Goal: Task Accomplishment & Management: Use online tool/utility

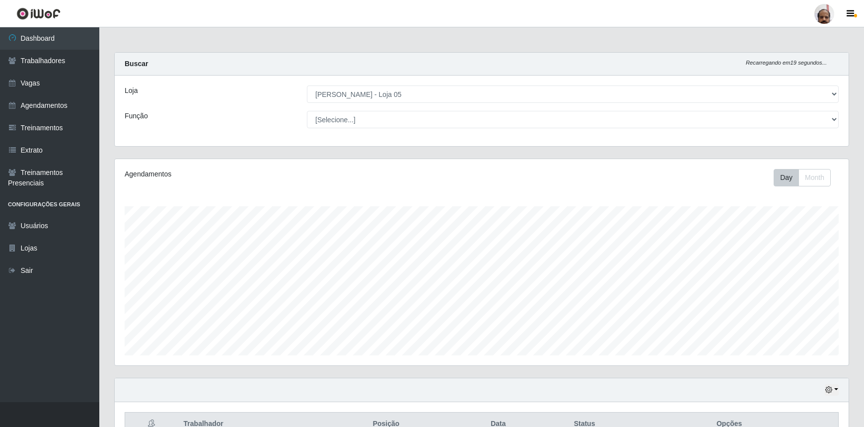
select select "252"
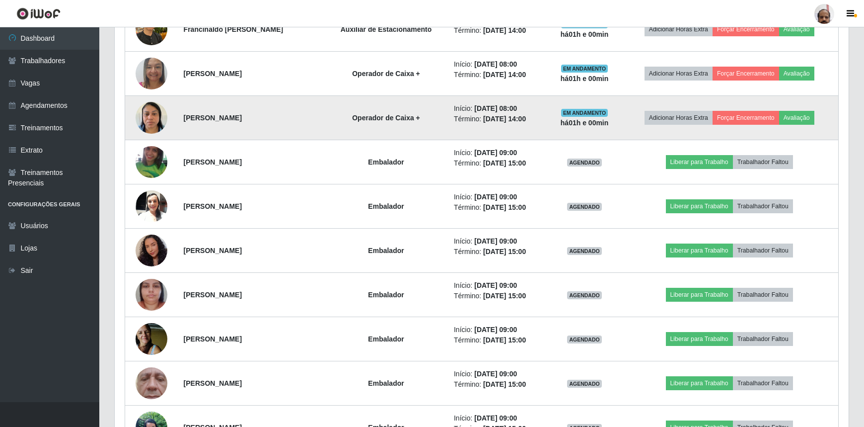
scroll to position [206, 734]
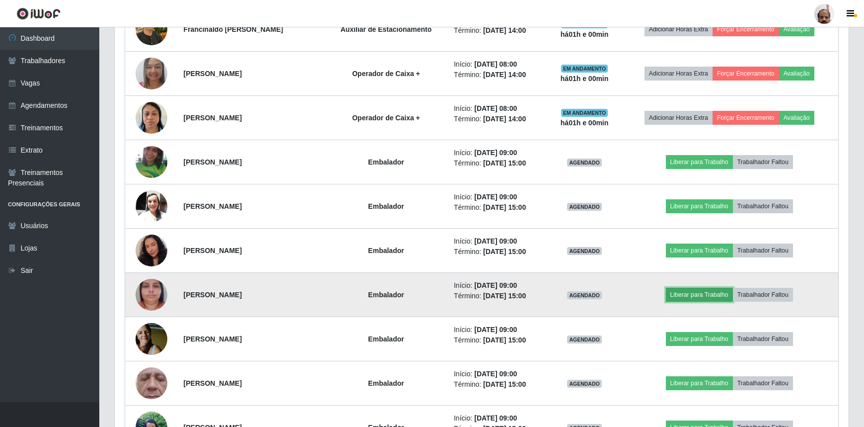
click at [695, 294] on button "Liberar para Trabalho" at bounding box center [699, 295] width 67 height 14
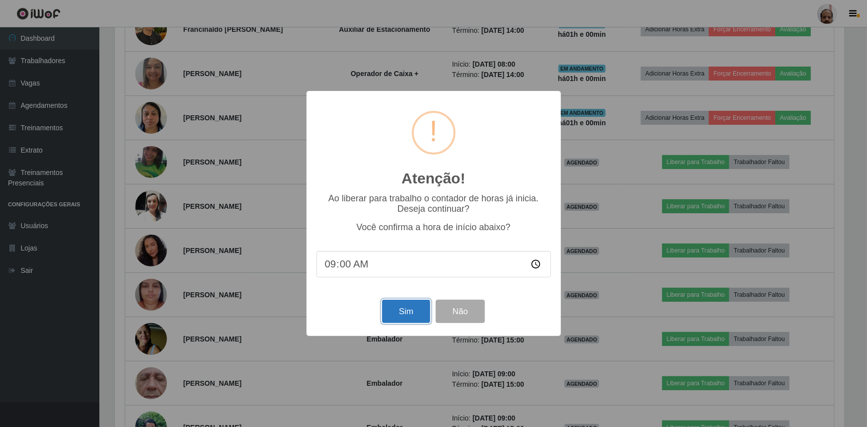
click at [424, 309] on button "Sim" at bounding box center [406, 311] width 48 height 23
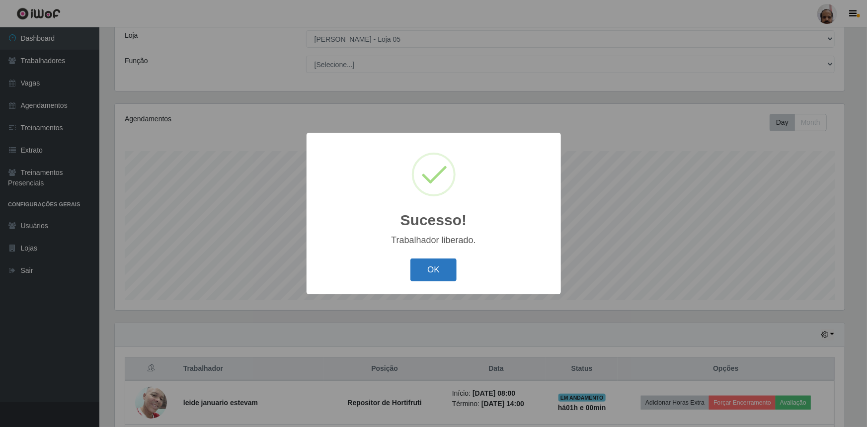
click at [428, 263] on button "OK" at bounding box center [433, 269] width 46 height 23
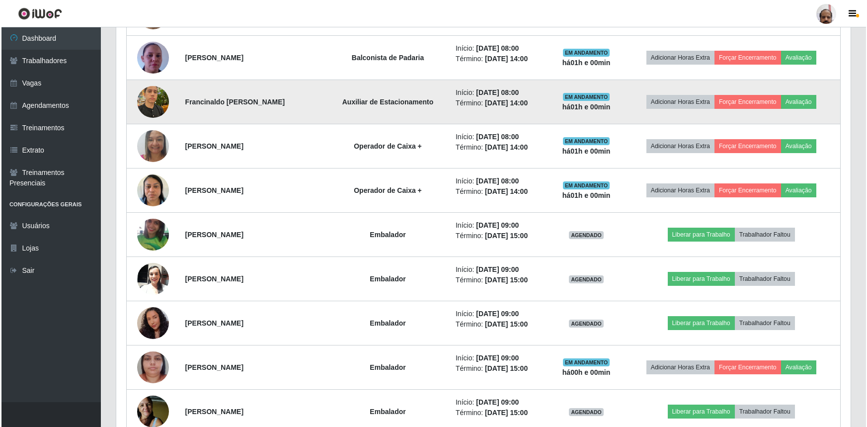
scroll to position [913, 0]
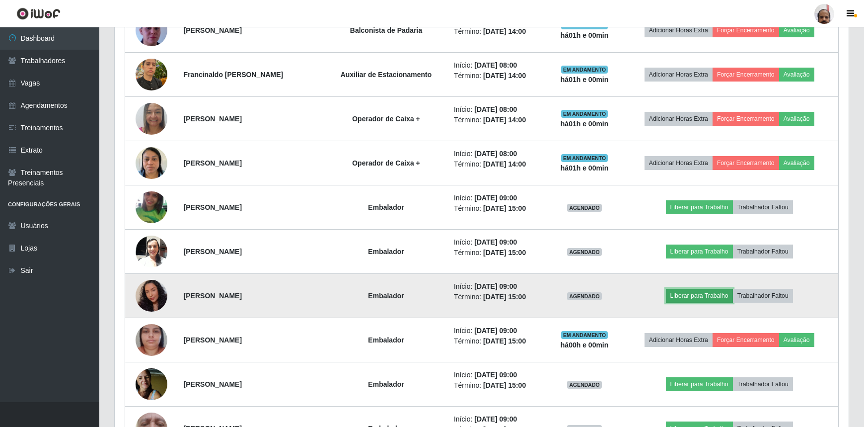
click at [711, 294] on button "Liberar para Trabalho" at bounding box center [699, 296] width 67 height 14
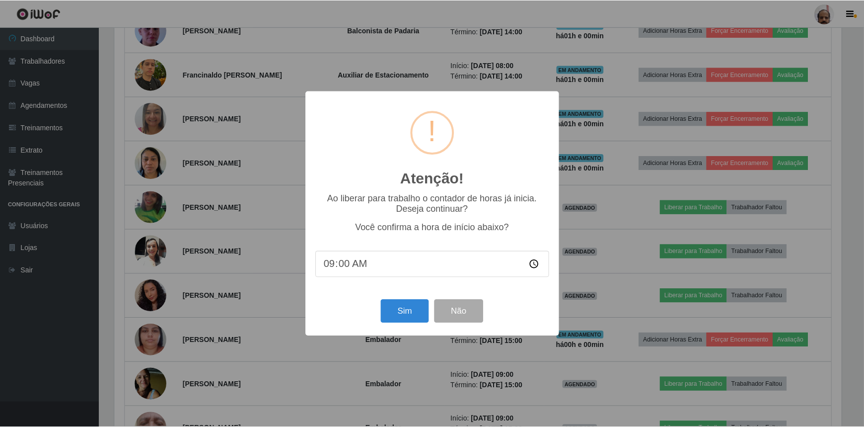
scroll to position [206, 730]
click at [407, 315] on button "Sim" at bounding box center [406, 311] width 48 height 23
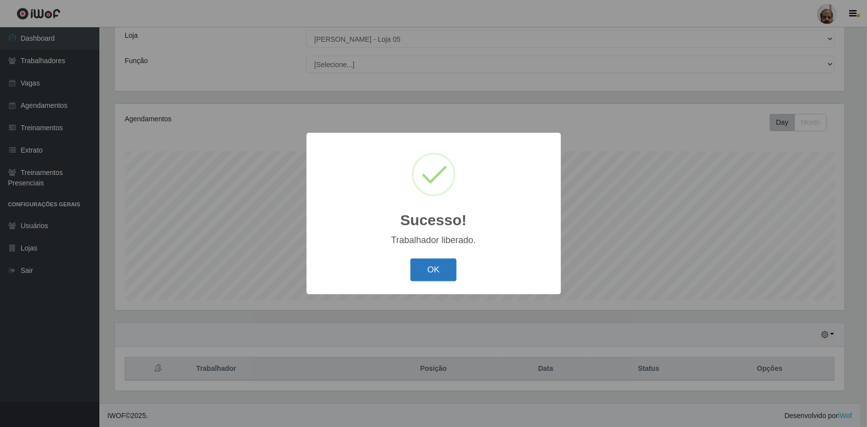
click at [435, 270] on button "OK" at bounding box center [433, 269] width 46 height 23
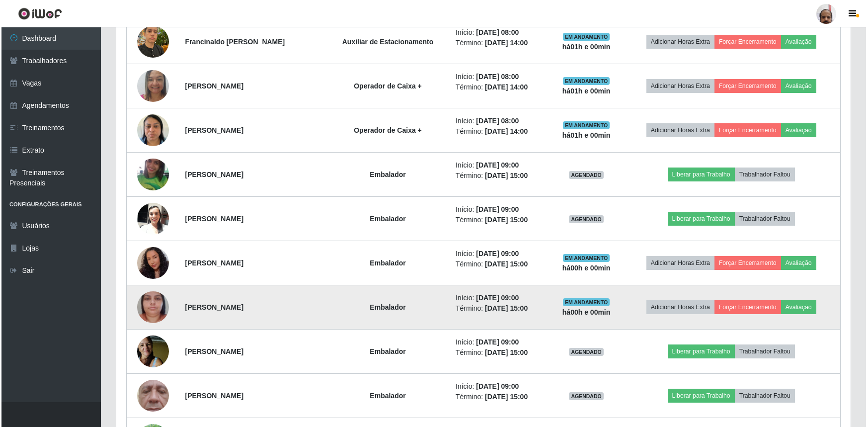
scroll to position [1003, 0]
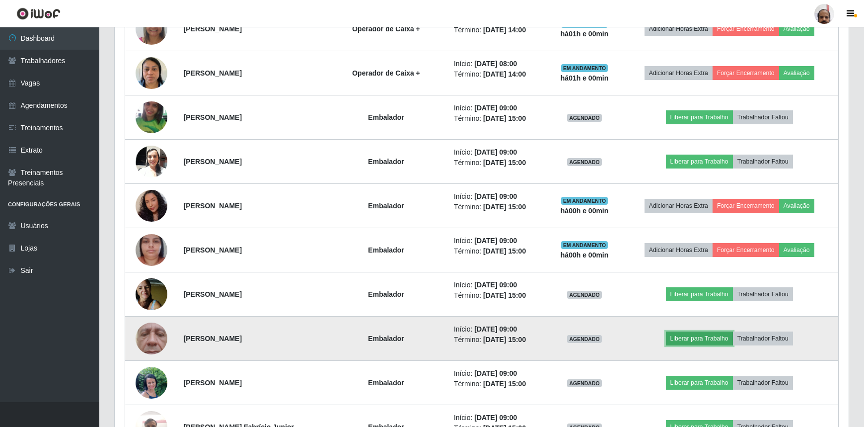
click at [721, 334] on button "Liberar para Trabalho" at bounding box center [699, 338] width 67 height 14
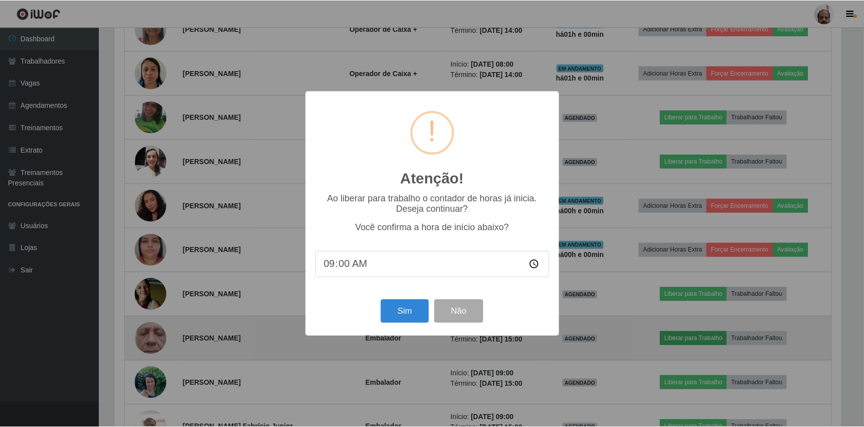
scroll to position [206, 730]
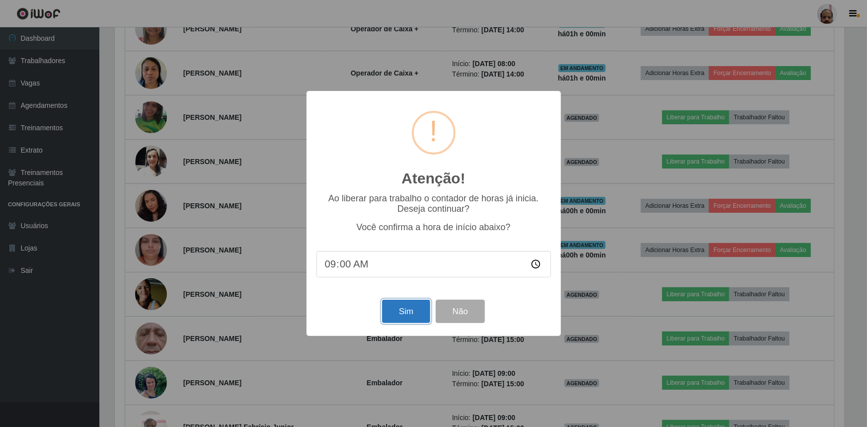
click at [413, 310] on button "Sim" at bounding box center [406, 311] width 48 height 23
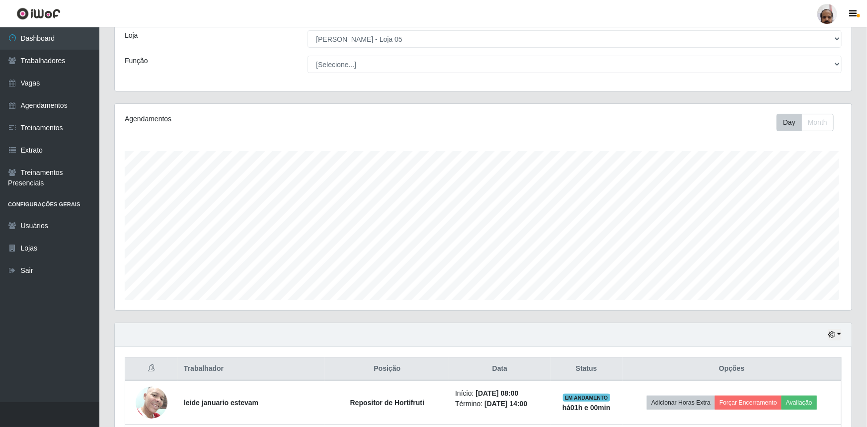
scroll to position [0, 0]
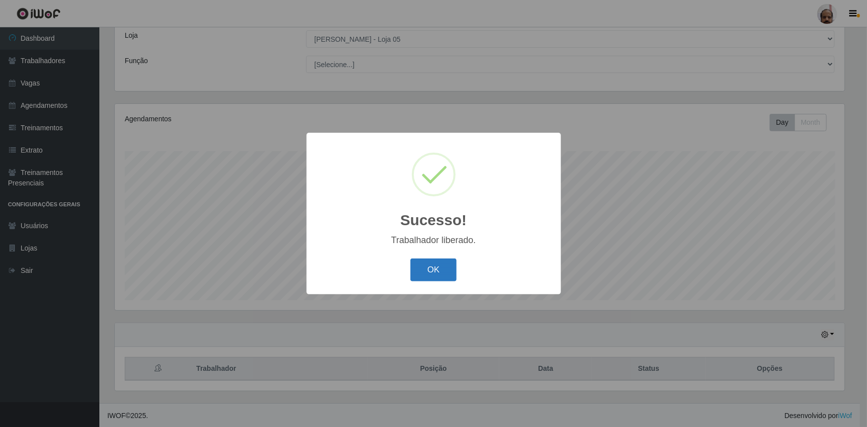
click at [448, 269] on button "OK" at bounding box center [433, 269] width 46 height 23
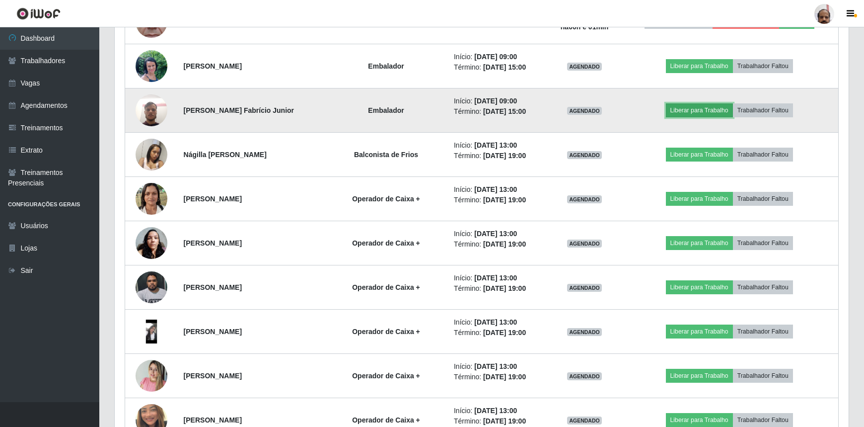
click at [695, 108] on button "Liberar para Trabalho" at bounding box center [699, 110] width 67 height 14
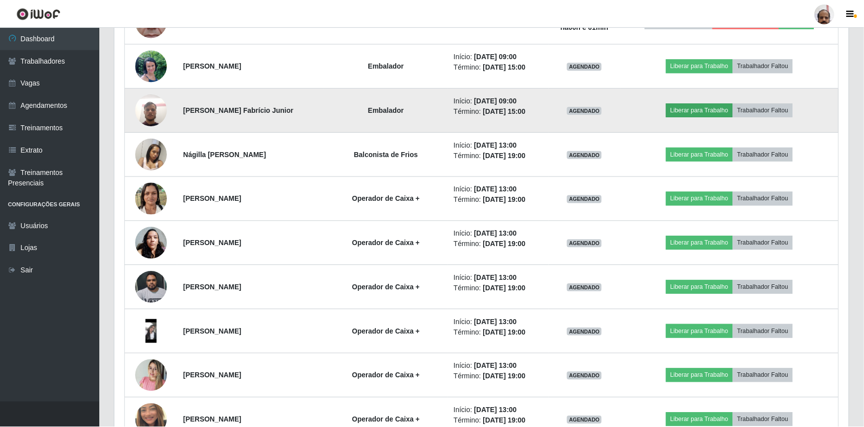
scroll to position [206, 730]
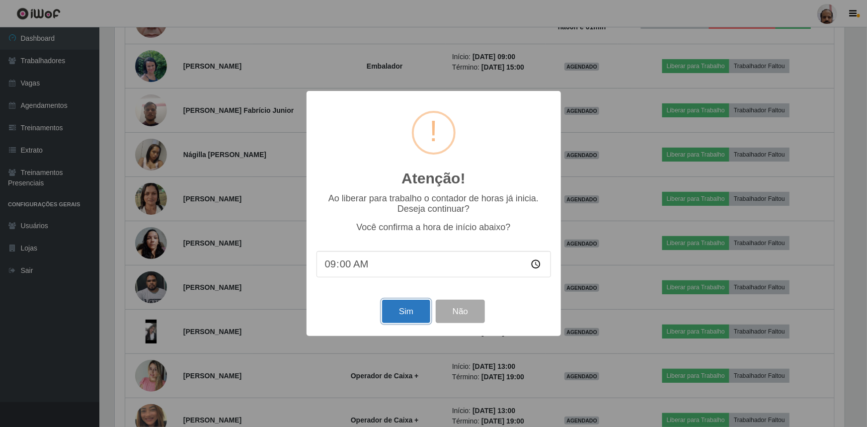
click at [411, 313] on button "Sim" at bounding box center [406, 311] width 48 height 23
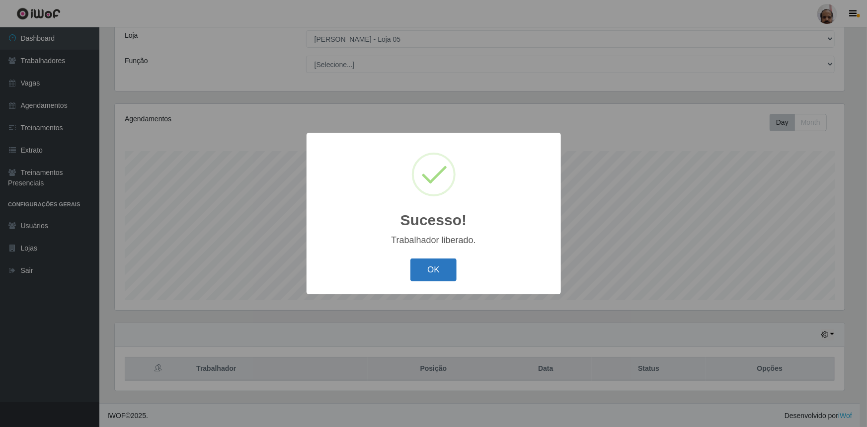
click at [422, 275] on button "OK" at bounding box center [433, 269] width 46 height 23
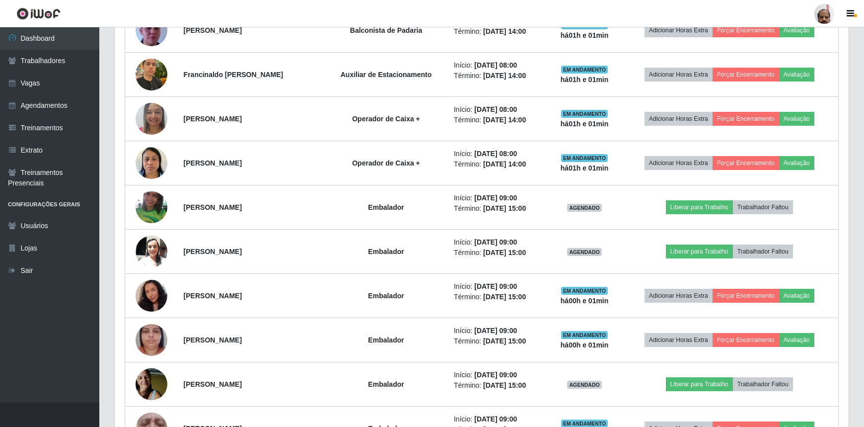
scroll to position [959, 0]
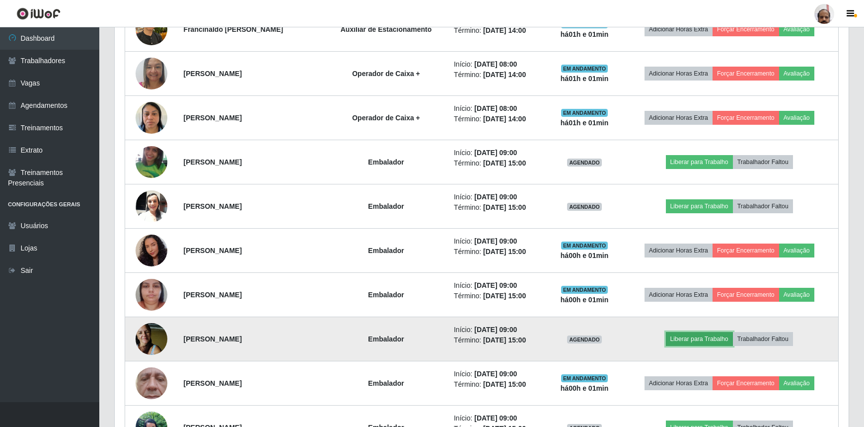
click at [693, 333] on button "Liberar para Trabalho" at bounding box center [699, 339] width 67 height 14
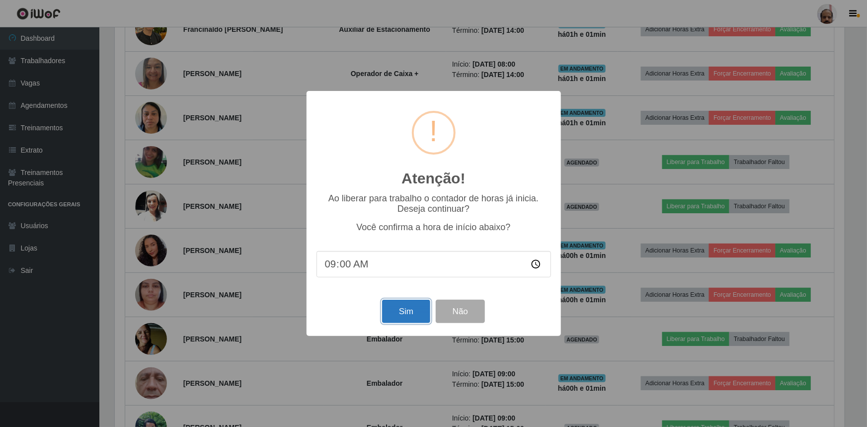
click at [417, 310] on button "Sim" at bounding box center [406, 311] width 48 height 23
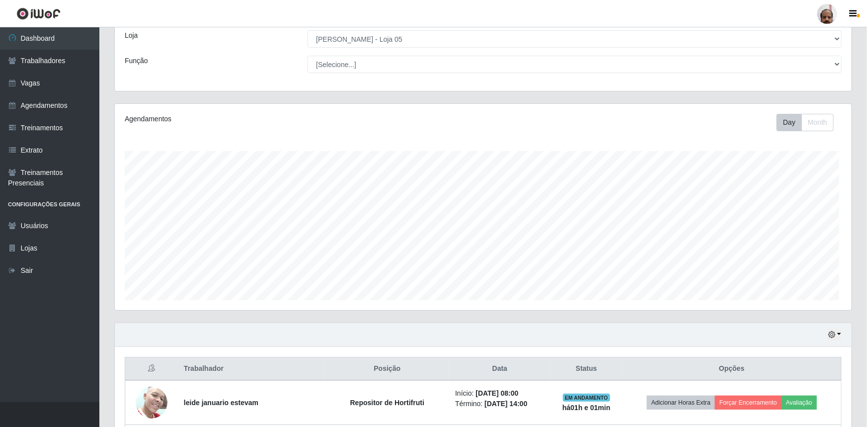
scroll to position [496481, 495957]
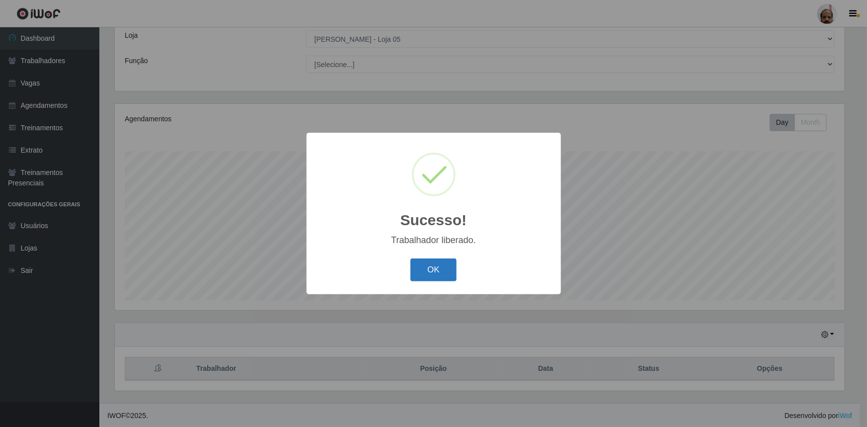
click at [443, 272] on button "OK" at bounding box center [433, 269] width 46 height 23
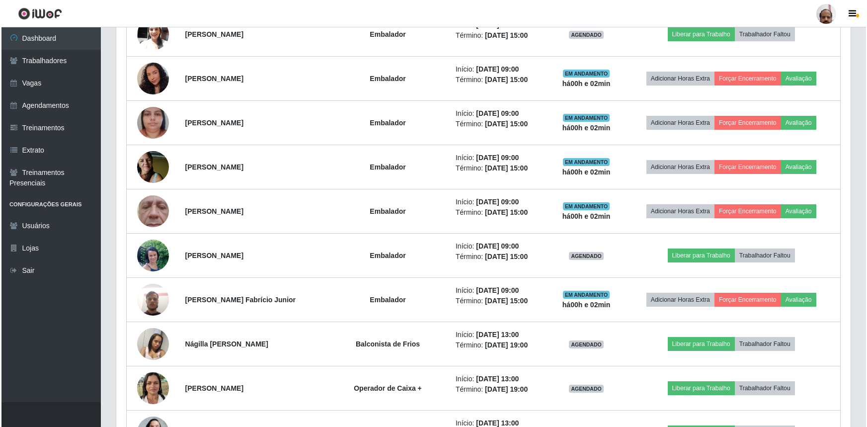
scroll to position [1139, 0]
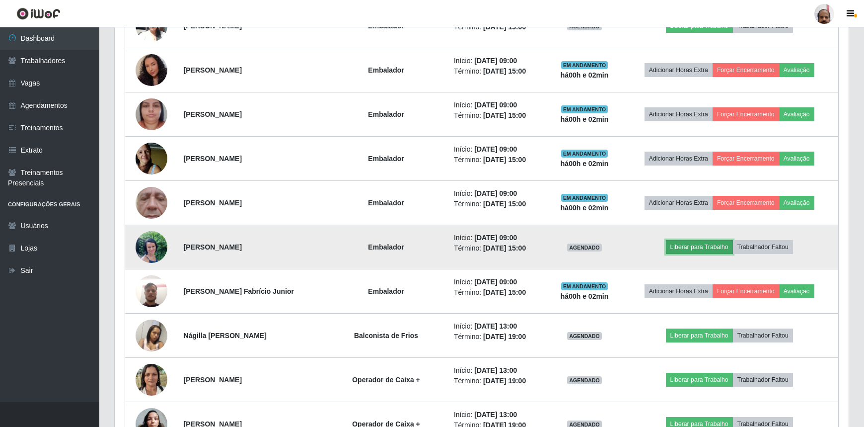
click at [705, 244] on button "Liberar para Trabalho" at bounding box center [699, 247] width 67 height 14
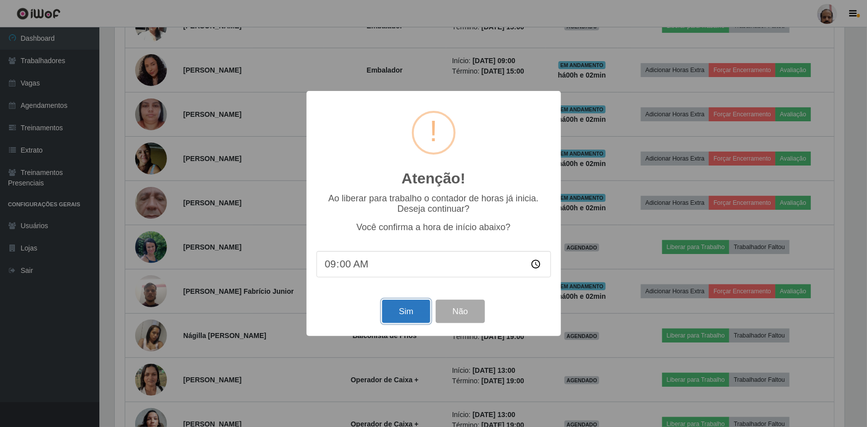
click at [422, 310] on button "Sim" at bounding box center [406, 311] width 48 height 23
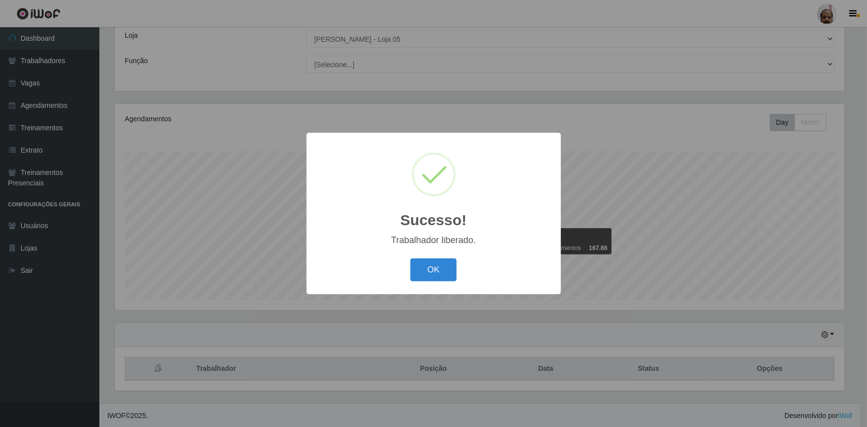
scroll to position [496481, 495957]
click at [442, 271] on button "OK" at bounding box center [433, 269] width 46 height 23
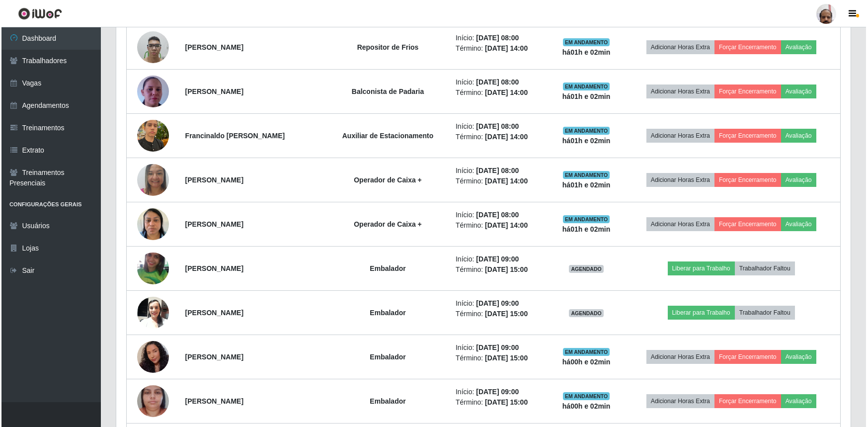
scroll to position [868, 0]
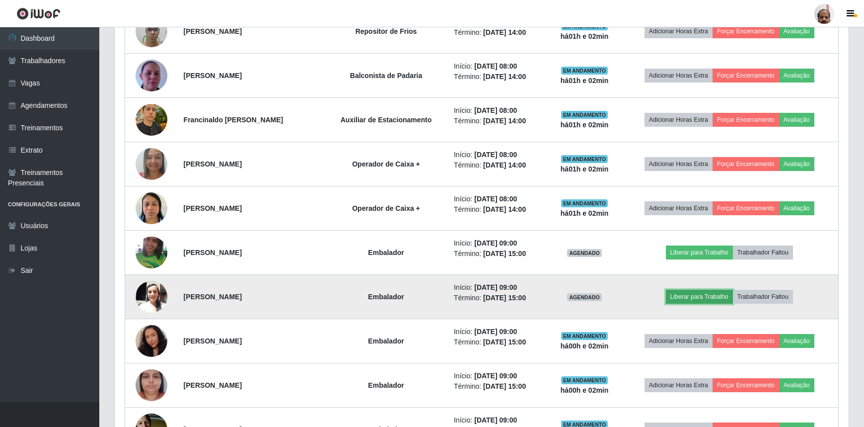
click at [697, 293] on button "Liberar para Trabalho" at bounding box center [699, 297] width 67 height 14
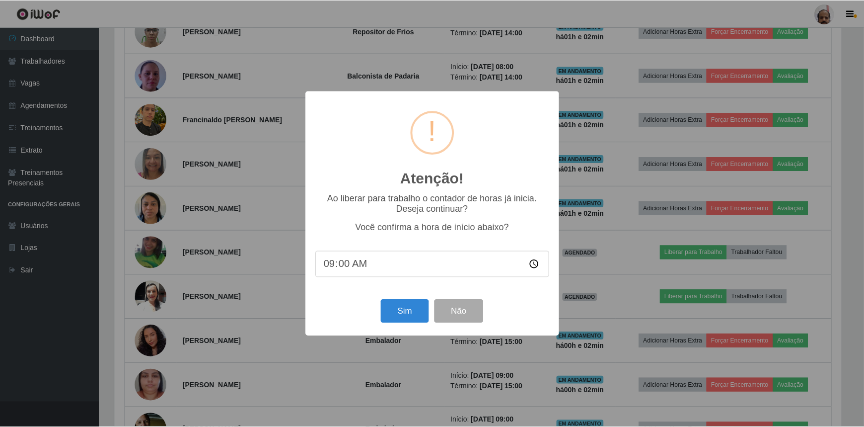
scroll to position [206, 730]
click at [386, 310] on button "Sim" at bounding box center [406, 311] width 48 height 23
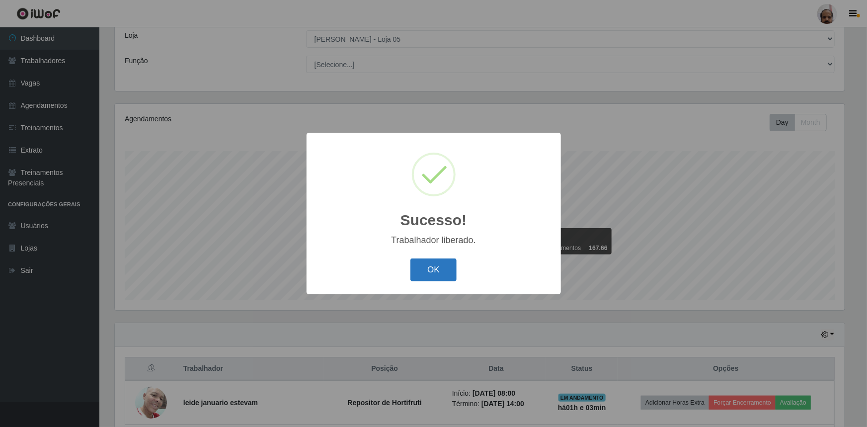
click at [450, 268] on button "OK" at bounding box center [433, 269] width 46 height 23
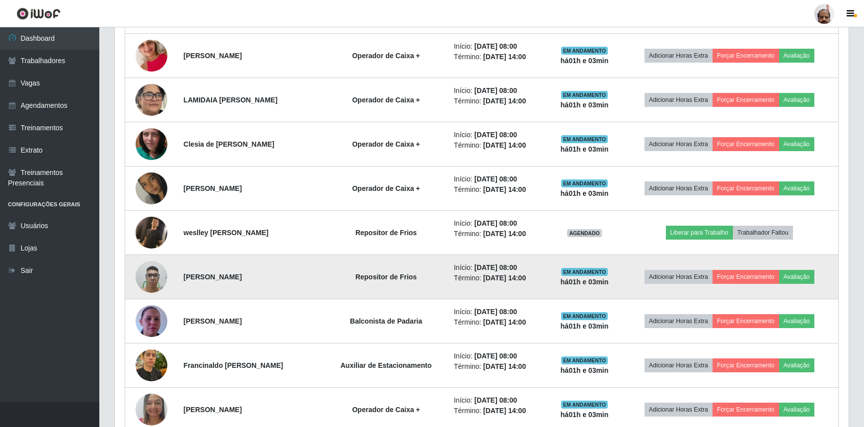
scroll to position [642, 0]
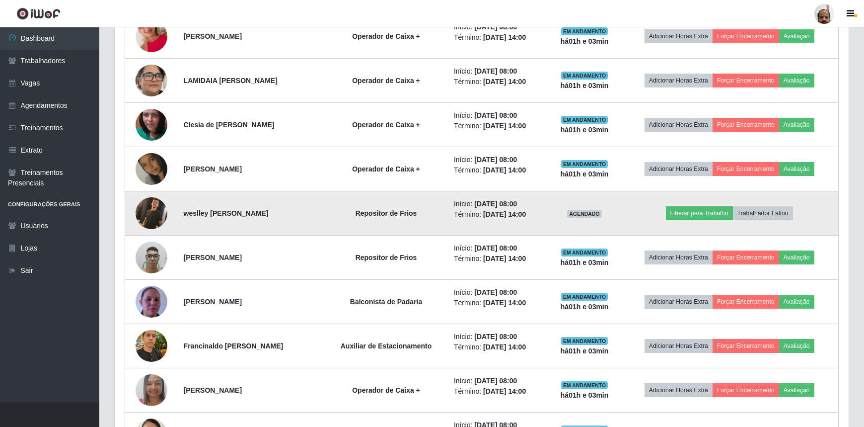
click at [154, 215] on img at bounding box center [152, 213] width 32 height 32
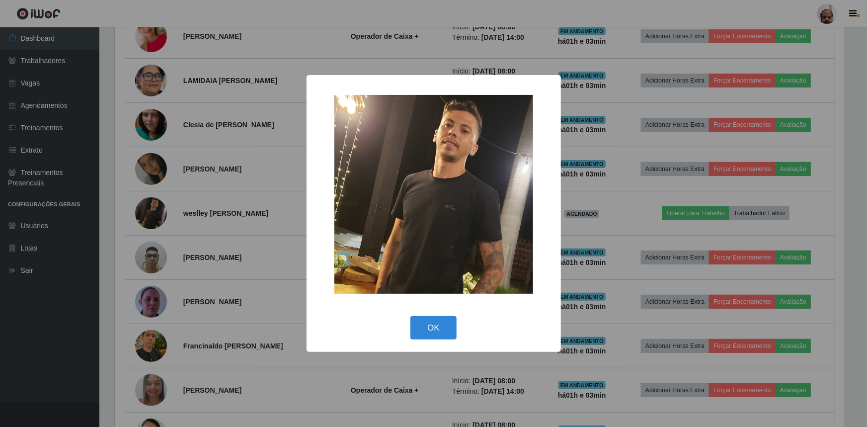
click at [419, 187] on img at bounding box center [433, 194] width 199 height 199
click at [147, 214] on div "× OK Cancel" at bounding box center [433, 213] width 867 height 427
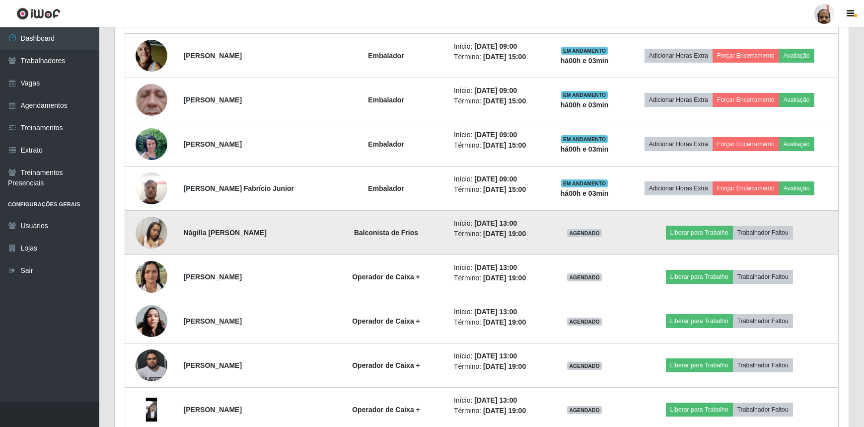
scroll to position [1274, 0]
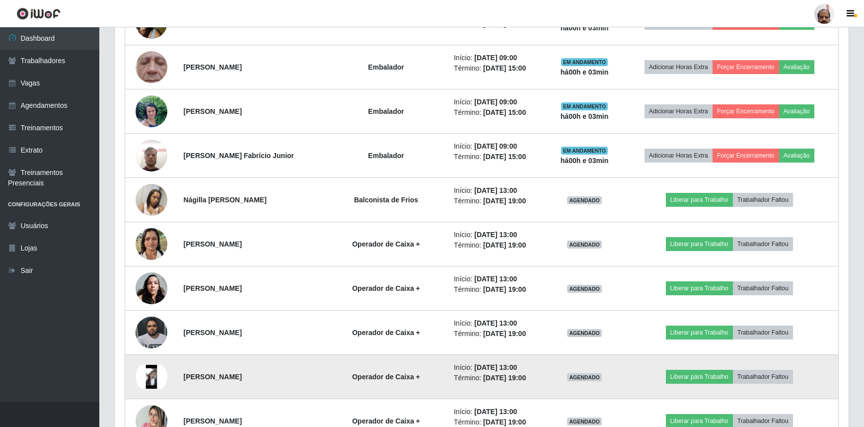
click at [149, 370] on img at bounding box center [152, 377] width 32 height 24
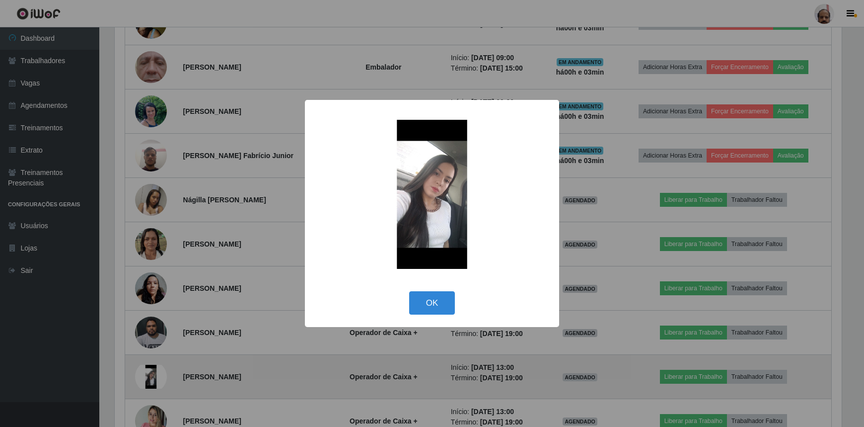
scroll to position [206, 730]
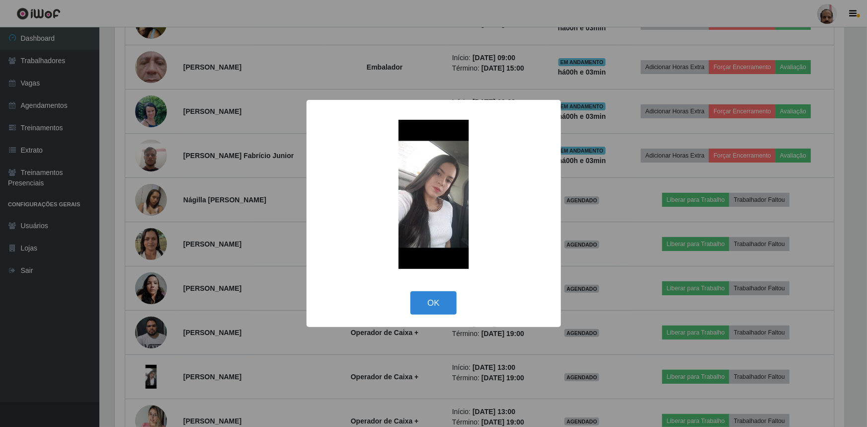
click at [412, 239] on img at bounding box center [433, 194] width 199 height 149
click at [229, 376] on div "× OK Cancel" at bounding box center [433, 213] width 867 height 427
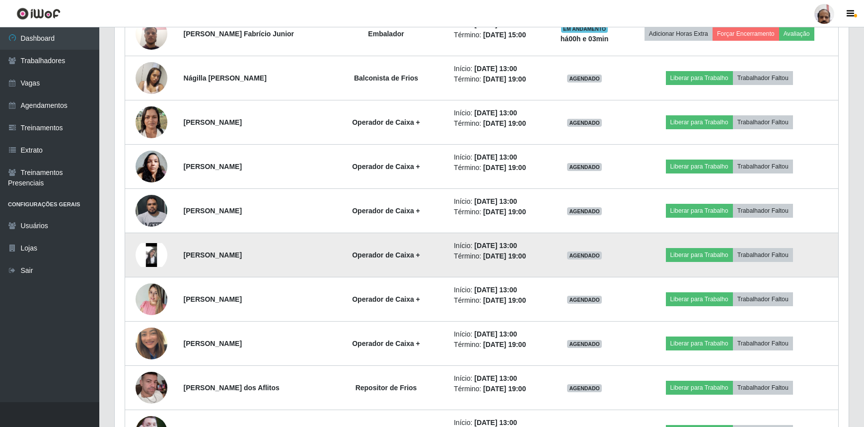
scroll to position [1410, 0]
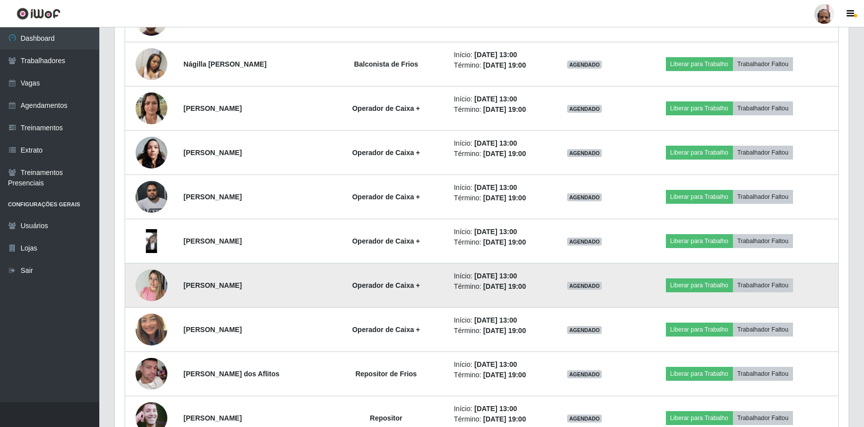
click at [144, 283] on img at bounding box center [152, 285] width 32 height 42
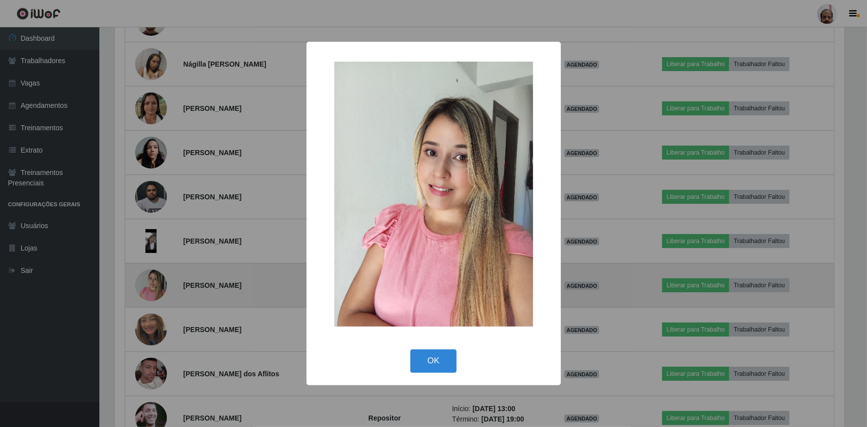
click at [144, 283] on div "× OK Cancel" at bounding box center [433, 213] width 867 height 427
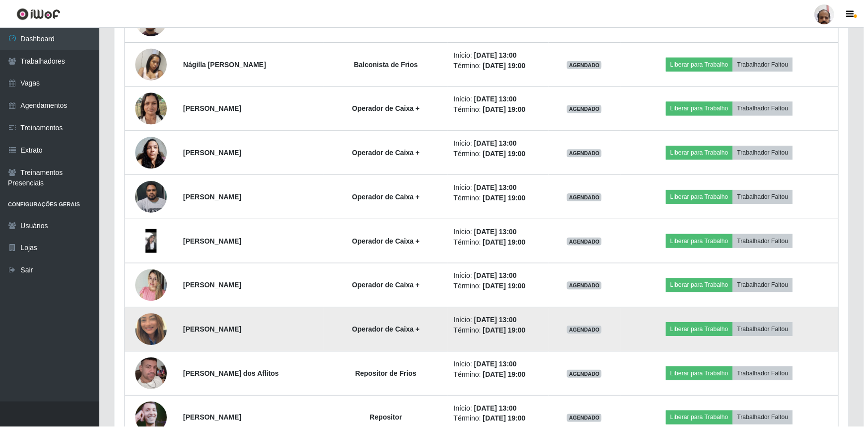
scroll to position [206, 734]
click at [143, 318] on img at bounding box center [152, 329] width 32 height 57
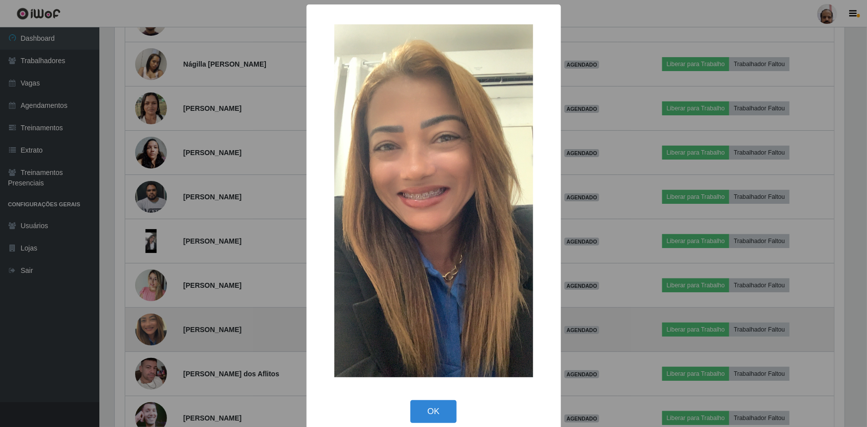
click at [143, 318] on div "× OK Cancel" at bounding box center [433, 213] width 867 height 427
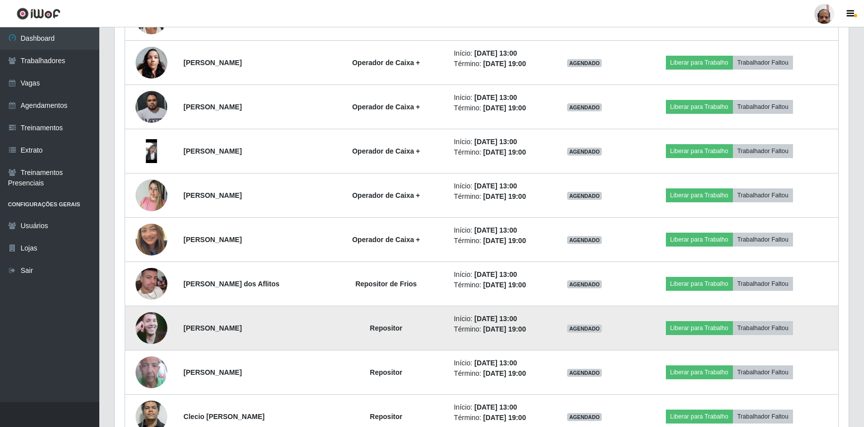
click at [145, 338] on img at bounding box center [152, 328] width 32 height 57
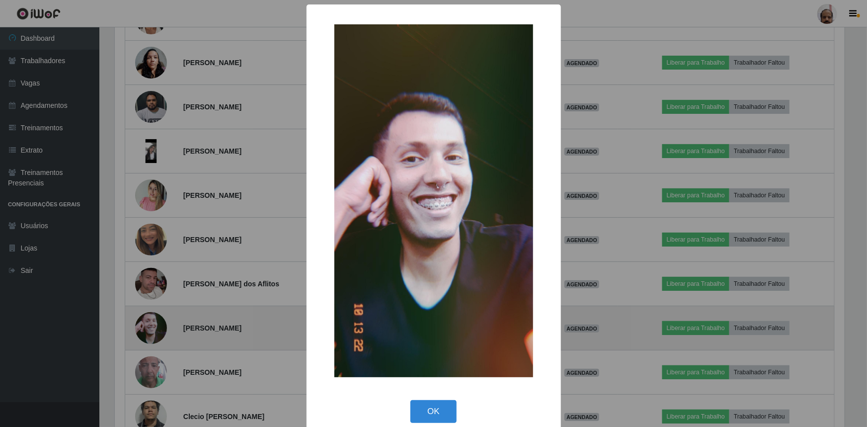
click at [145, 338] on div "× OK Cancel" at bounding box center [433, 213] width 867 height 427
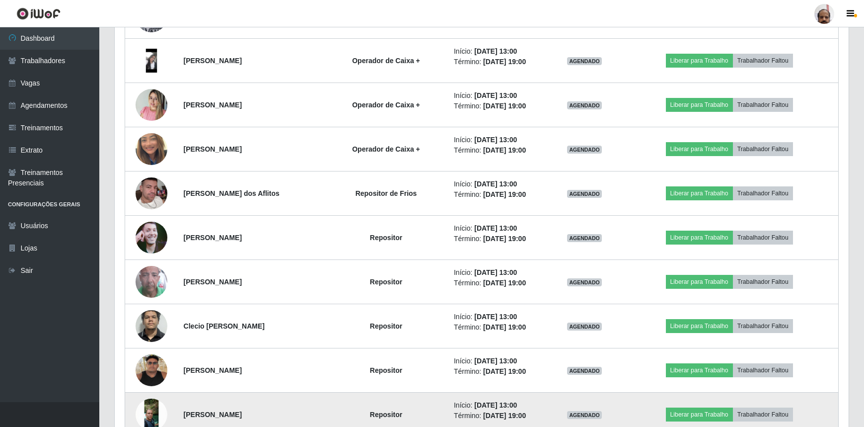
click at [152, 402] on img at bounding box center [152, 414] width 32 height 32
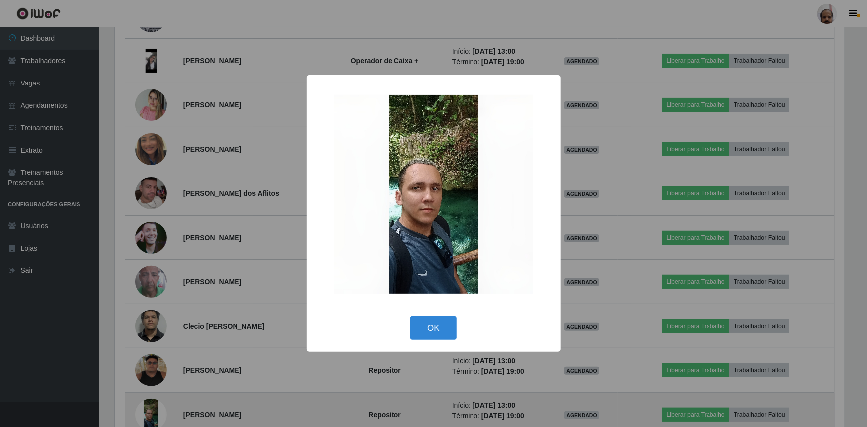
click at [152, 402] on div "× OK Cancel" at bounding box center [433, 213] width 867 height 427
